Goal: Check status

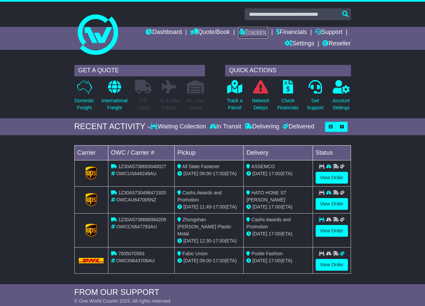
click at [249, 31] on link "Tracking" at bounding box center [253, 32] width 30 height 11
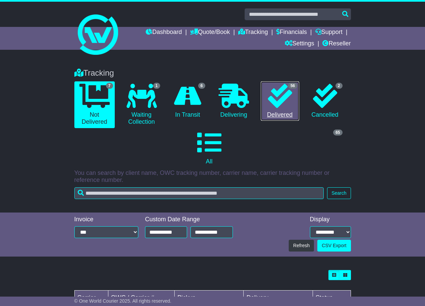
click at [275, 104] on icon at bounding box center [280, 96] width 24 height 24
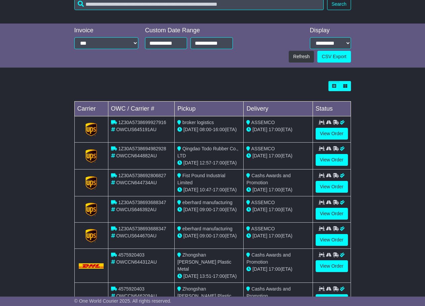
scroll to position [202, 0]
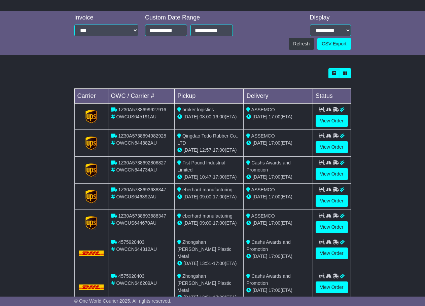
click at [123, 108] on span "1Z30A5738699927916" at bounding box center [142, 109] width 48 height 5
copy span "1Z30A5738699927916"
drag, startPoint x: 153, startPoint y: 109, endPoint x: 138, endPoint y: 57, distance: 54.5
click at [138, 57] on div "Tracking 7 Not Delivered 1 Waiting Collection 6 In Transit 0 Delivering 56 2" at bounding box center [212, 115] width 425 height 511
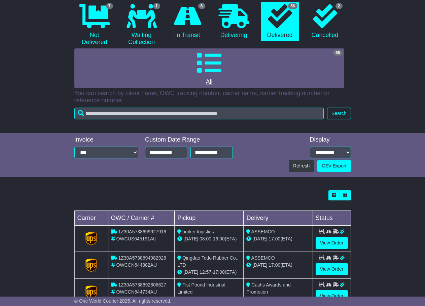
scroll to position [67, 0]
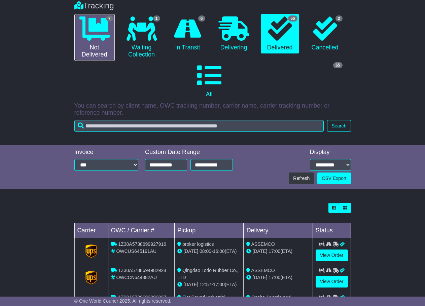
click at [111, 36] on link "7 Not Delivered" at bounding box center [94, 37] width 40 height 47
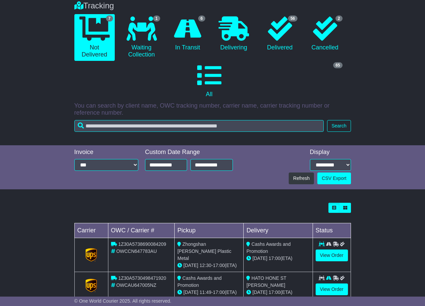
click at [146, 244] on span "1Z30A5738690084209" at bounding box center [142, 244] width 48 height 5
copy span "1Z30A5738690084209"
click at [327, 256] on link "View Order" at bounding box center [332, 256] width 32 height 12
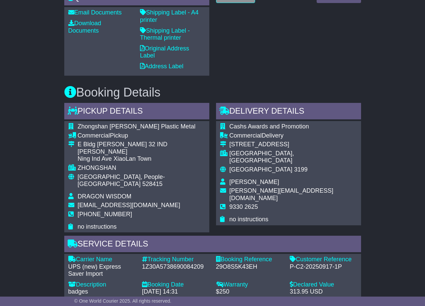
scroll to position [505, 0]
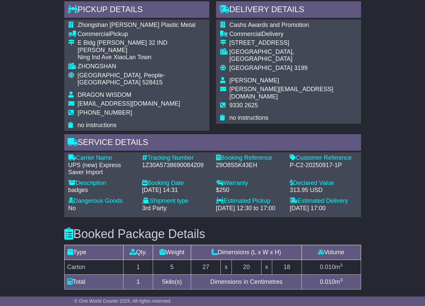
click at [240, 162] on div "29O8S5K43EH" at bounding box center [249, 165] width 67 height 7
copy div "29O8S5K43EH"
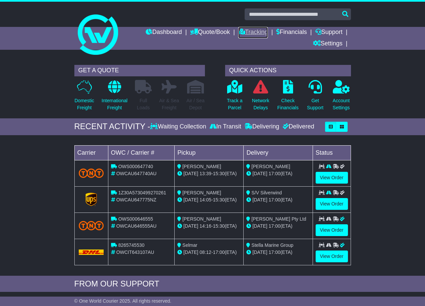
click at [244, 34] on link "Tracking" at bounding box center [253, 32] width 30 height 11
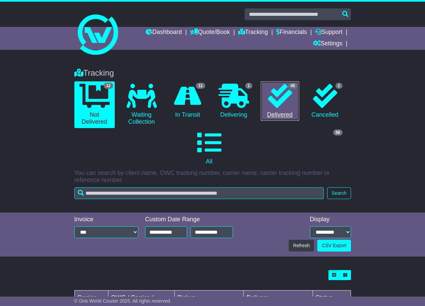
click at [287, 98] on icon at bounding box center [280, 96] width 24 height 24
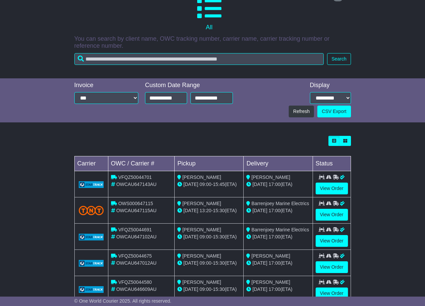
scroll to position [135, 0]
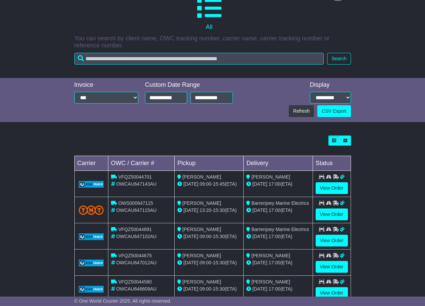
click at [131, 201] on span "OWS000647115" at bounding box center [135, 203] width 35 height 5
copy span "OWS000647115"
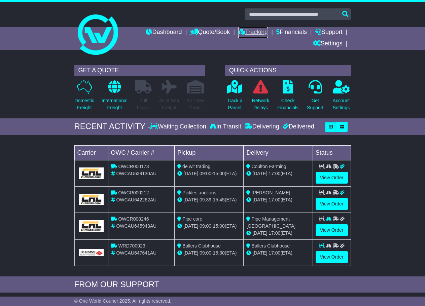
click at [244, 32] on link "Tracking" at bounding box center [253, 32] width 30 height 11
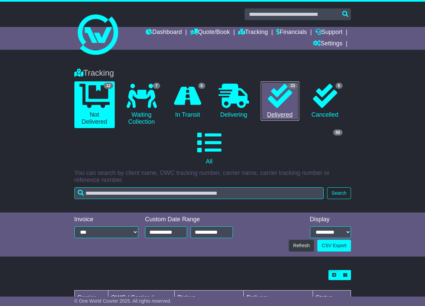
click at [279, 101] on icon at bounding box center [280, 96] width 24 height 24
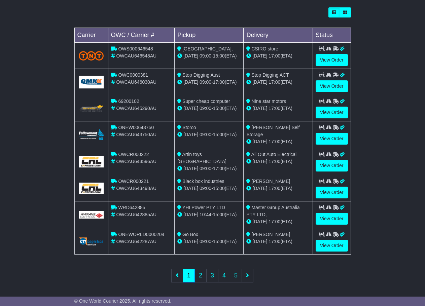
scroll to position [264, 0]
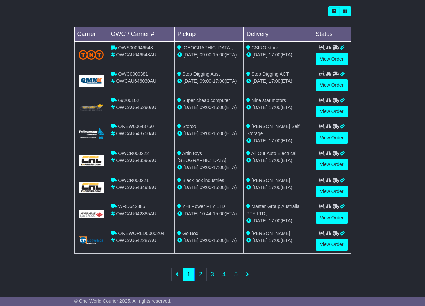
click at [127, 125] on span "ONEW00643750" at bounding box center [136, 126] width 36 height 5
copy span "ONEW00643750"
click at [140, 138] on td "ONEW00643750 OWCAU643750AU" at bounding box center [141, 134] width 67 height 27
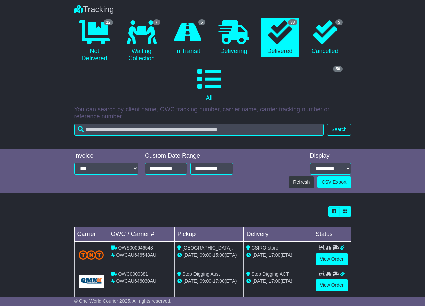
scroll to position [62, 0]
